Goal: Navigation & Orientation: Find specific page/section

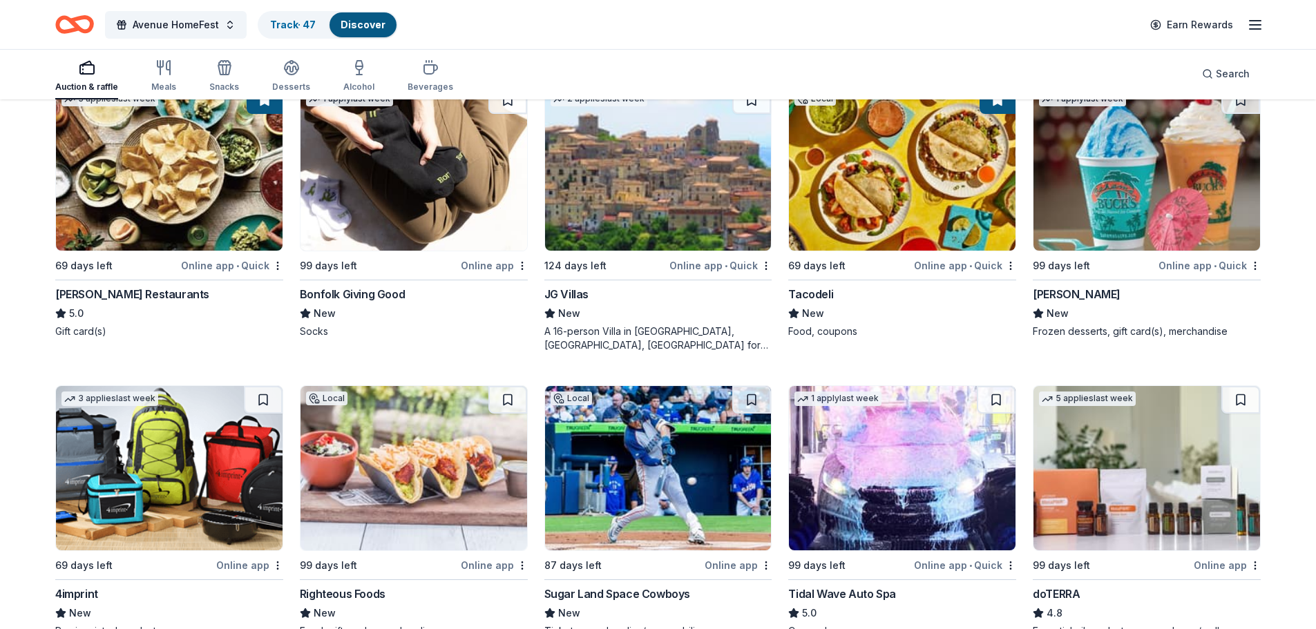
scroll to position [4075, 0]
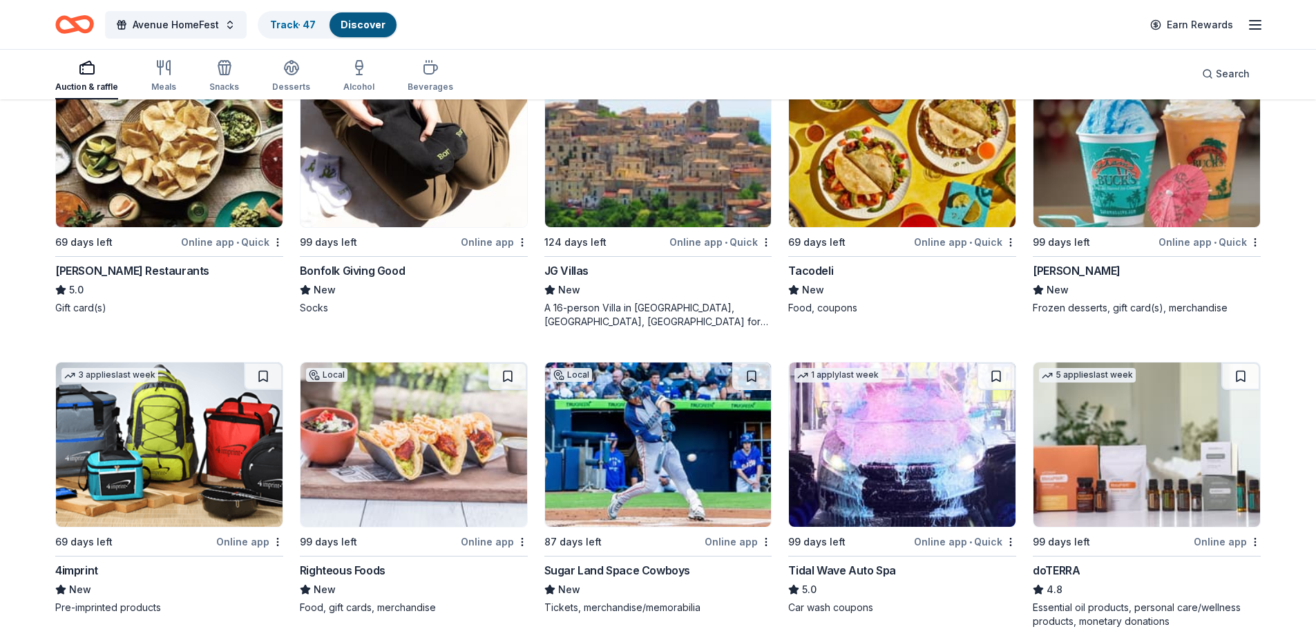
click at [899, 186] on img at bounding box center [902, 145] width 227 height 164
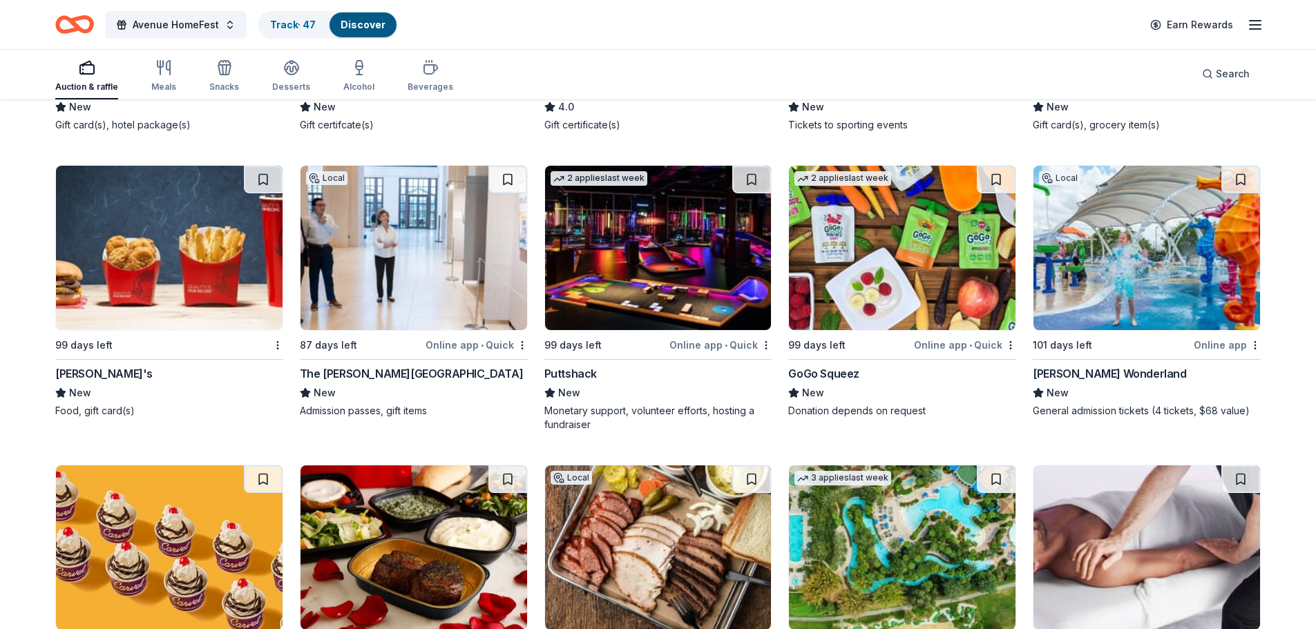
scroll to position [13054, 0]
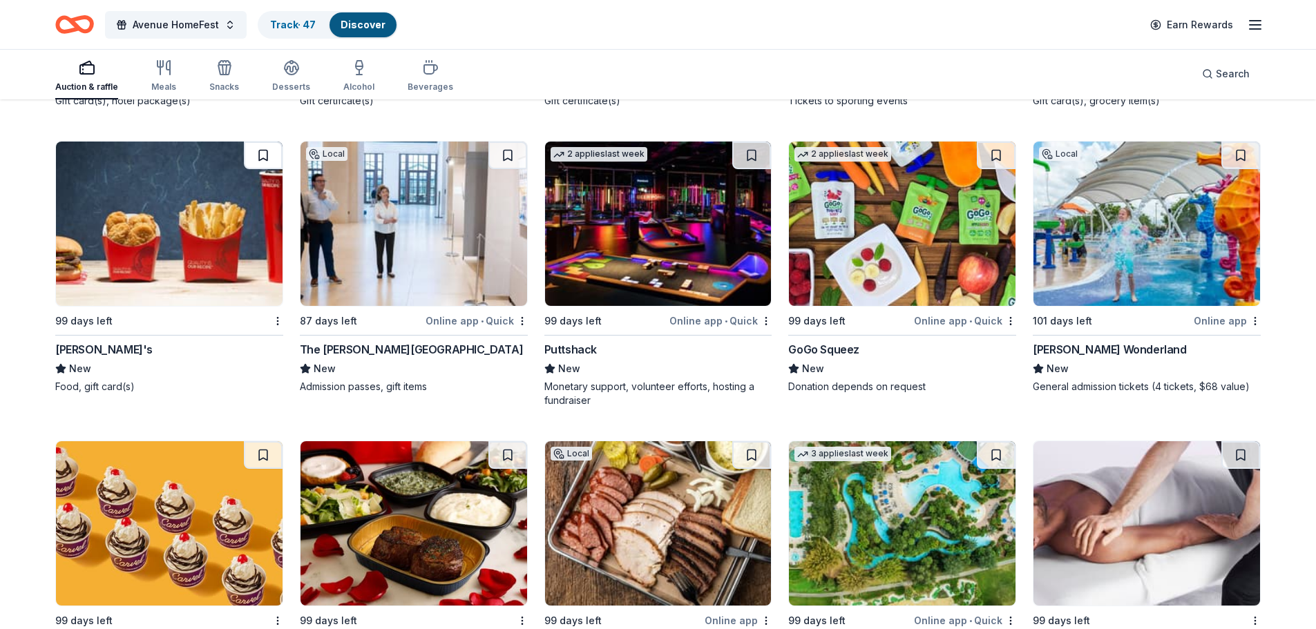
click at [255, 151] on button at bounding box center [263, 156] width 39 height 28
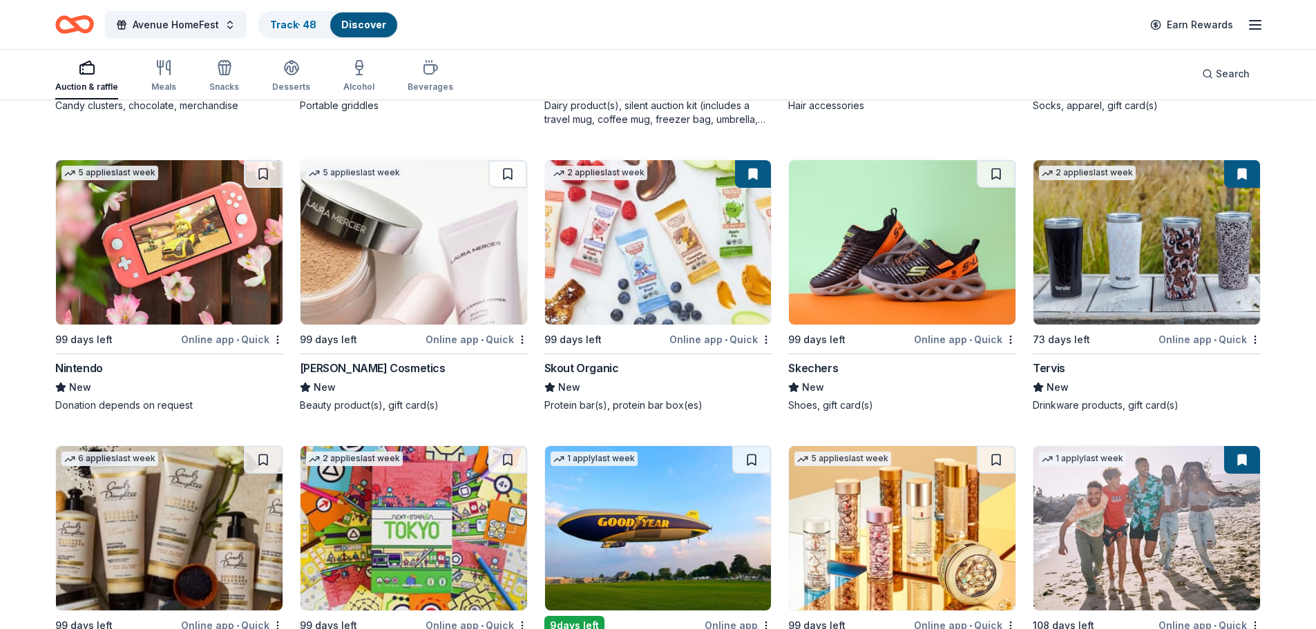
scroll to position [18372, 0]
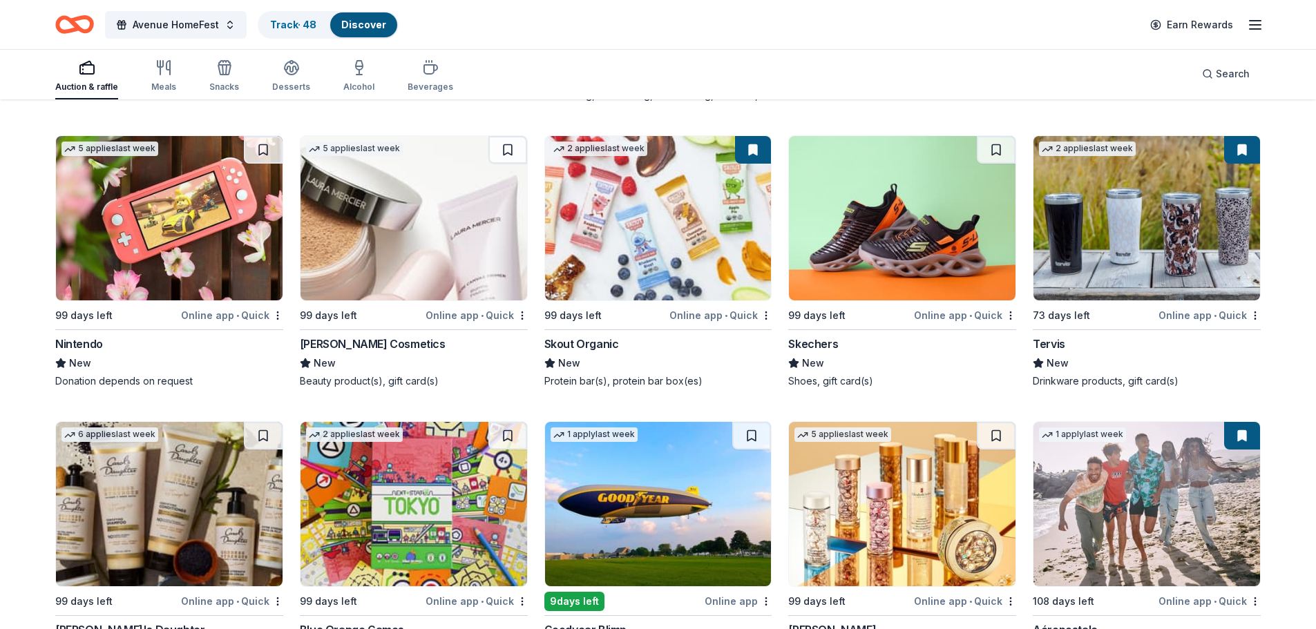
click at [1000, 148] on button at bounding box center [996, 150] width 39 height 28
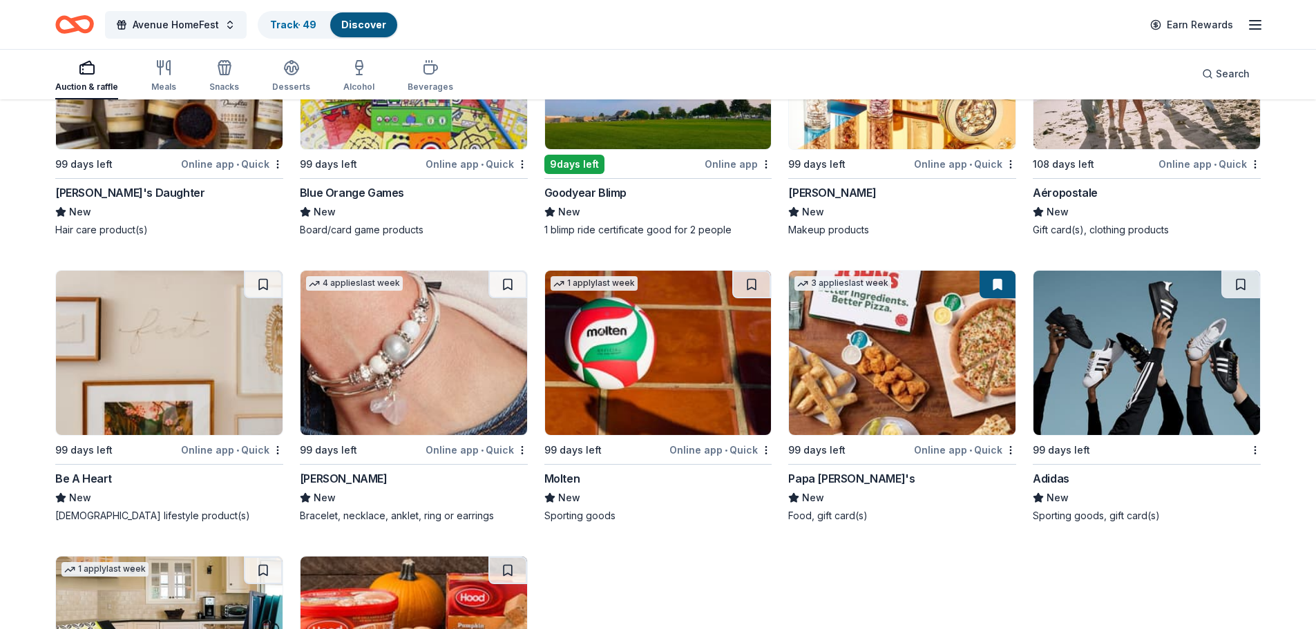
scroll to position [18878, 0]
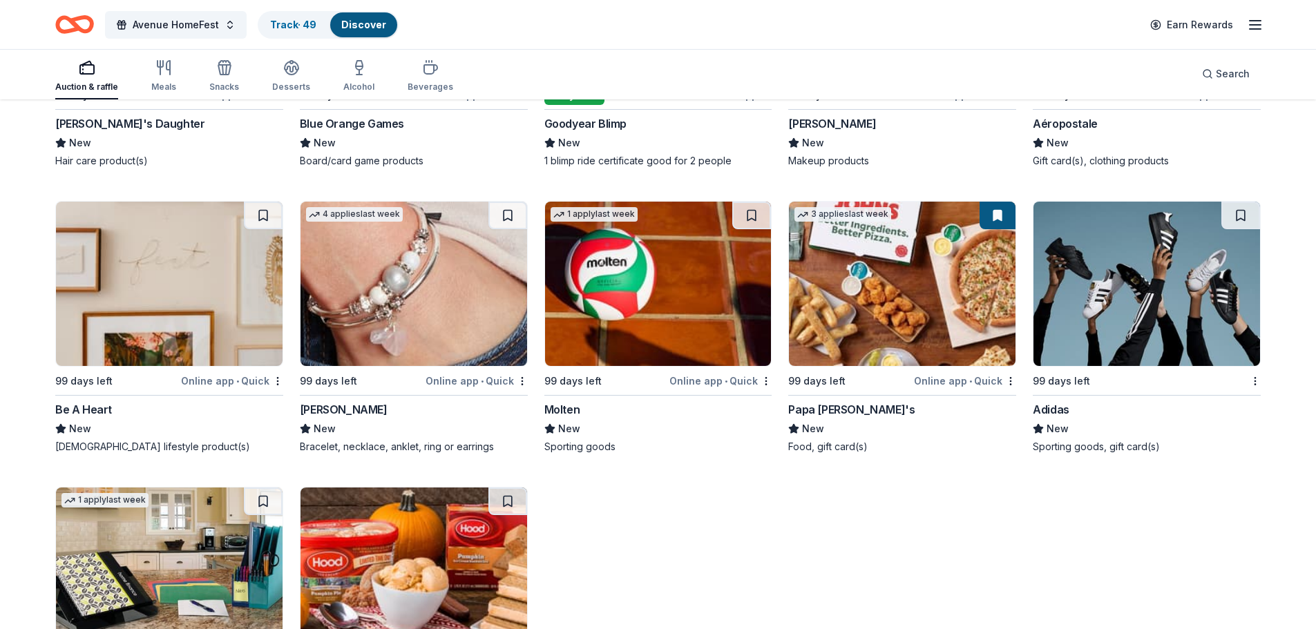
click at [667, 305] on img at bounding box center [658, 284] width 227 height 164
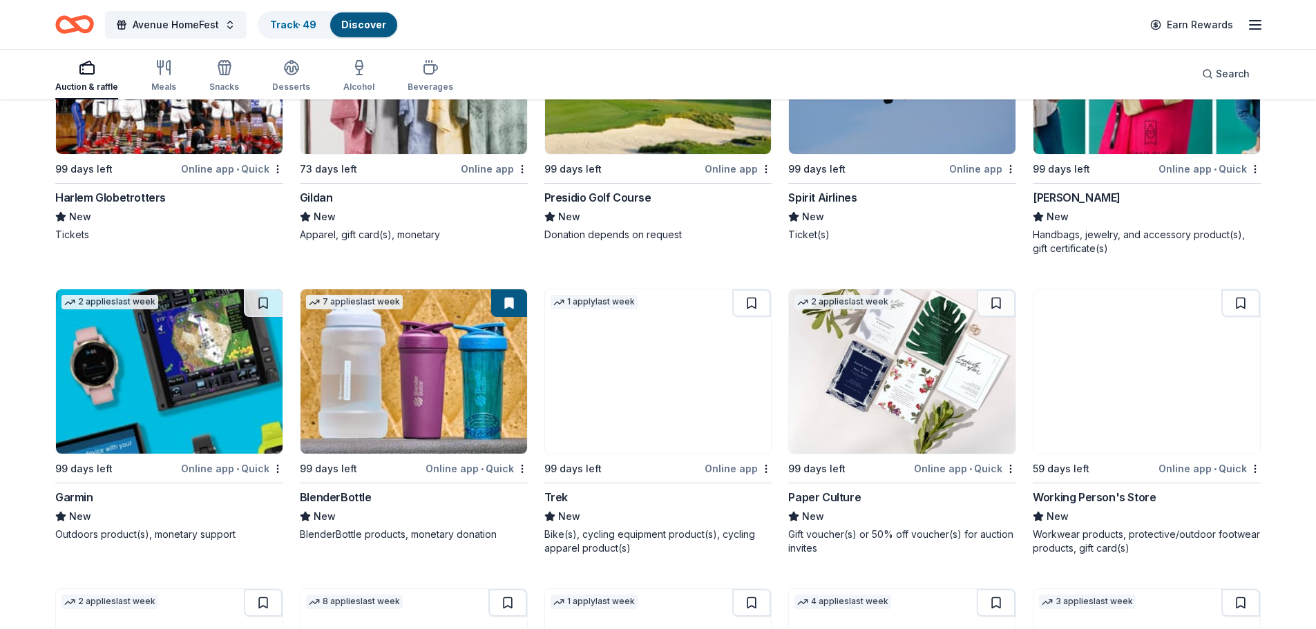
scroll to position [16737, 0]
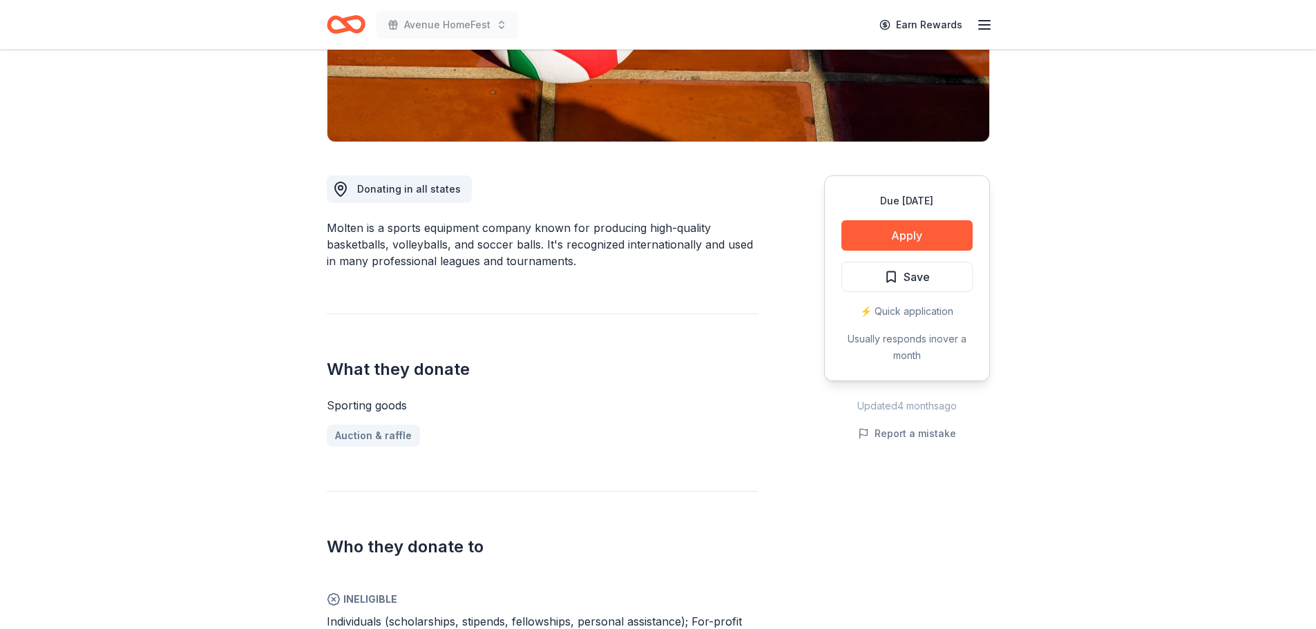
scroll to position [414, 0]
